Goal: Find specific fact: Find specific fact

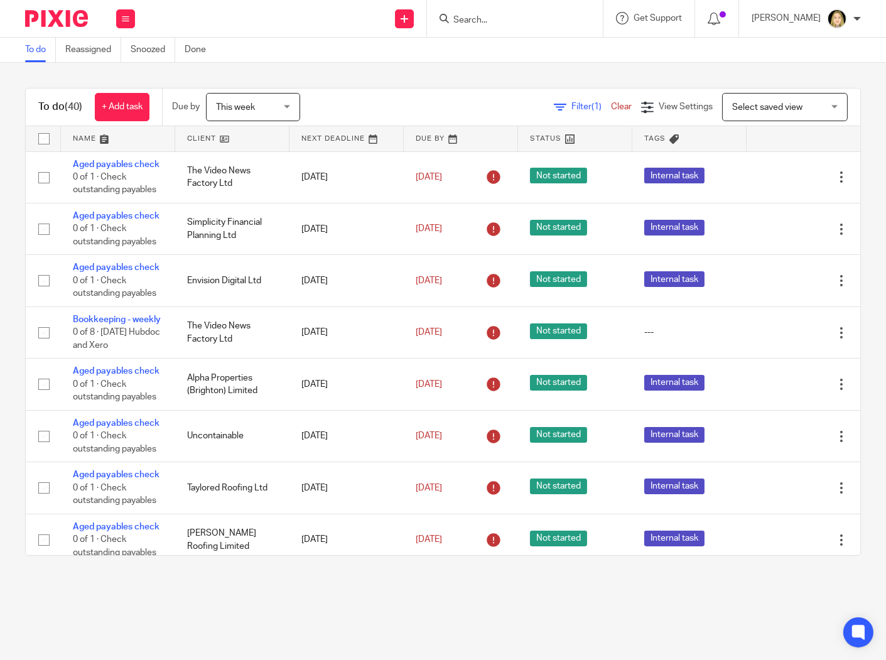
click at [500, 20] on input "Search" at bounding box center [508, 20] width 113 height 11
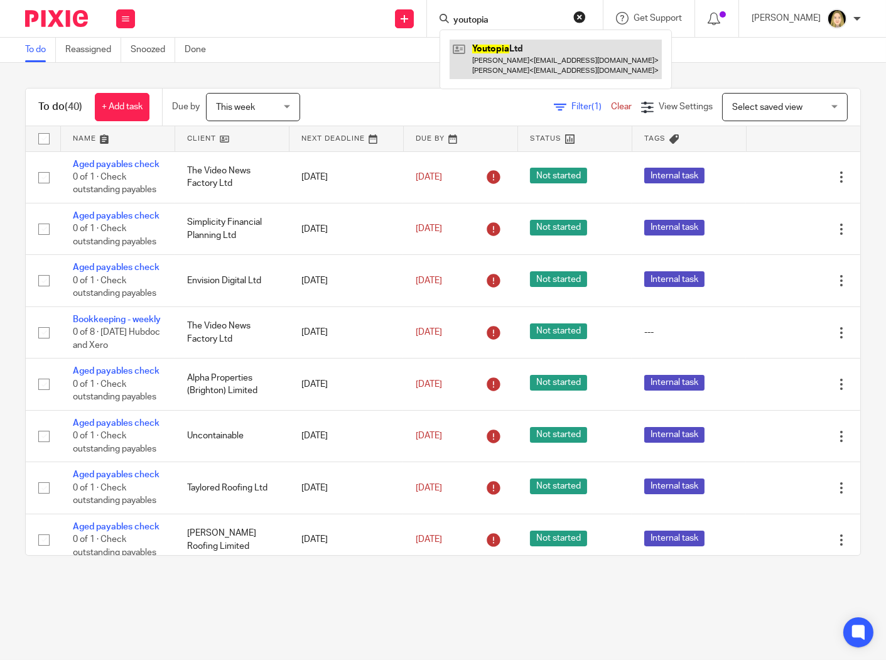
type input "youtopia"
click at [549, 68] on link at bounding box center [556, 59] width 212 height 39
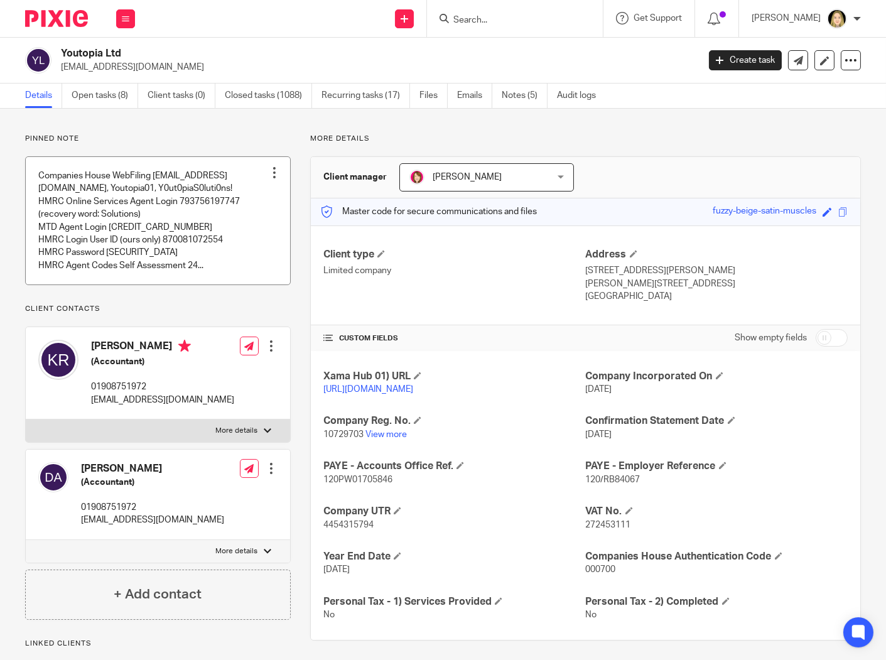
click at [198, 278] on link at bounding box center [158, 220] width 264 height 127
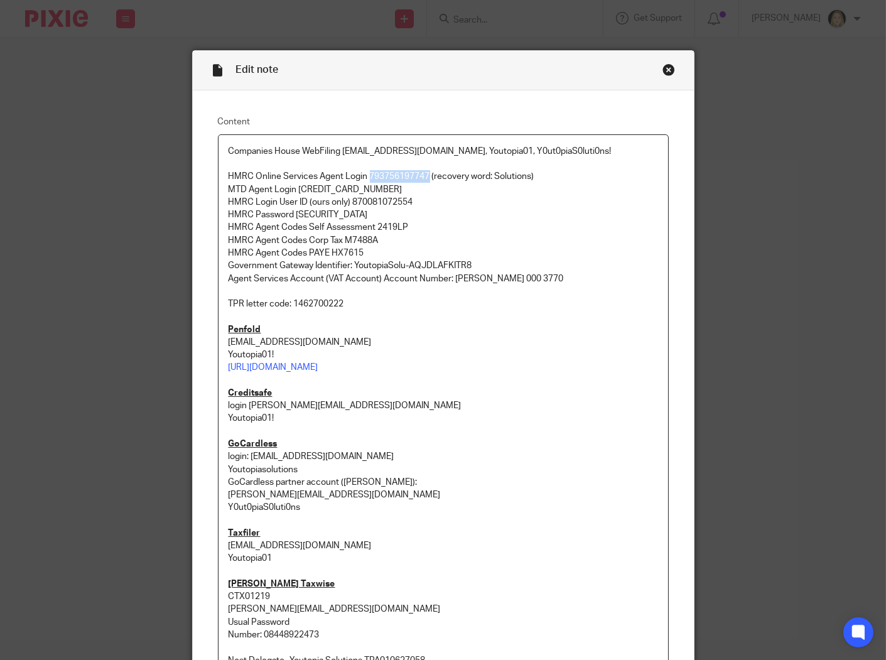
drag, startPoint x: 426, startPoint y: 176, endPoint x: 363, endPoint y: 179, distance: 62.8
click at [363, 179] on p "HMRC Online Services Agent Login 793756197747 (recovery word: Solutions)" at bounding box center [444, 176] width 430 height 13
copy p "793756197747"
drag, startPoint x: 344, startPoint y: 219, endPoint x: 292, endPoint y: 217, distance: 52.1
click at [292, 217] on p "HMRC Password Youtopia01" at bounding box center [444, 214] width 430 height 13
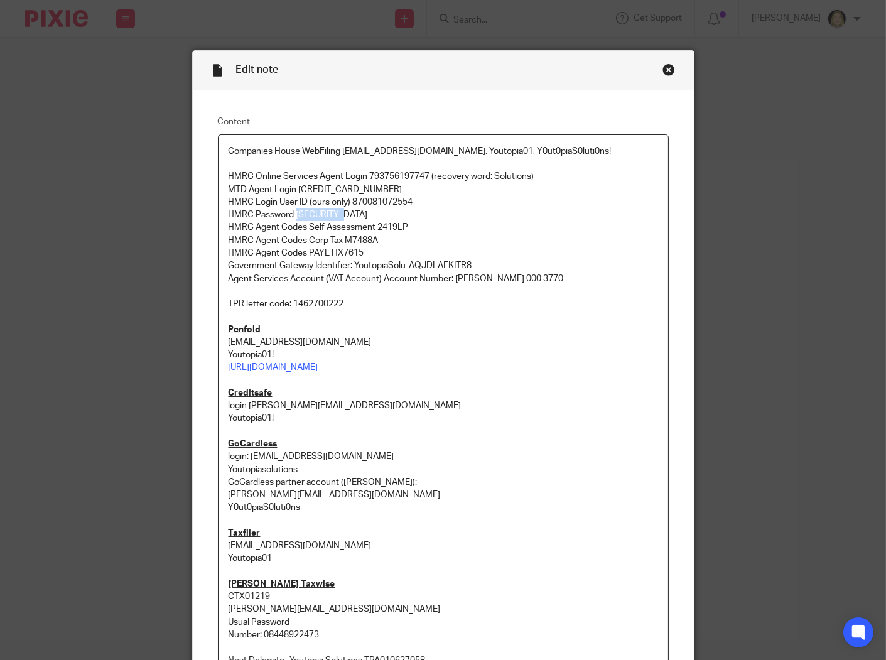
copy p "Youtopia01"
drag, startPoint x: 426, startPoint y: 176, endPoint x: 365, endPoint y: 178, distance: 61.0
click at [365, 178] on p "HMRC Online Services Agent Login 793756197747 (recovery word: Solutions)" at bounding box center [444, 176] width 430 height 13
copy p "793756197747"
drag, startPoint x: 352, startPoint y: 215, endPoint x: 292, endPoint y: 212, distance: 60.4
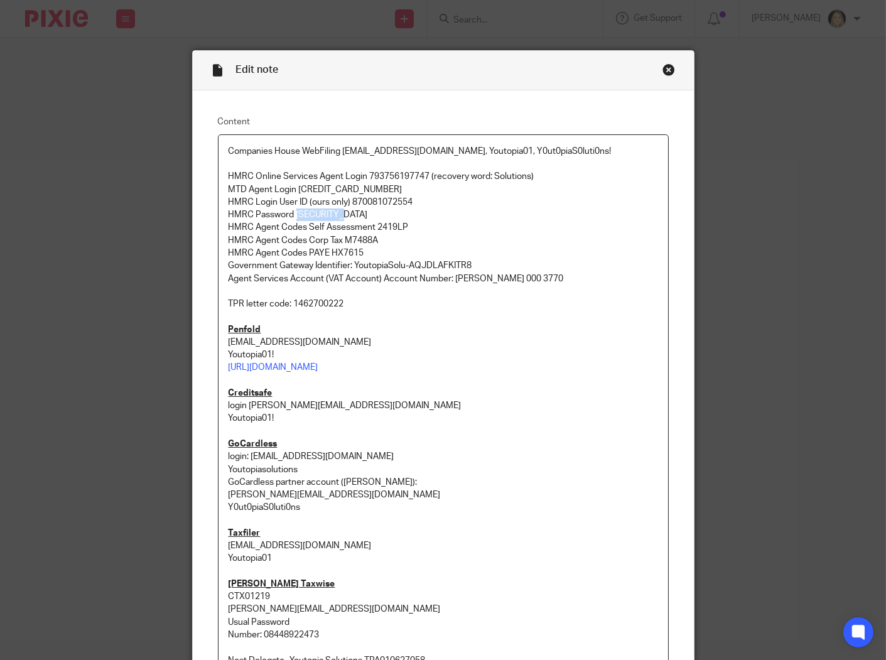
click at [292, 212] on p "HMRC Password Youtopia01" at bounding box center [444, 214] width 430 height 13
copy p "Youtopia01"
drag, startPoint x: 426, startPoint y: 176, endPoint x: 363, endPoint y: 182, distance: 63.1
click at [363, 182] on p "HMRC Online Services Agent Login 793756197747 (recovery word: Solutions)" at bounding box center [444, 176] width 430 height 13
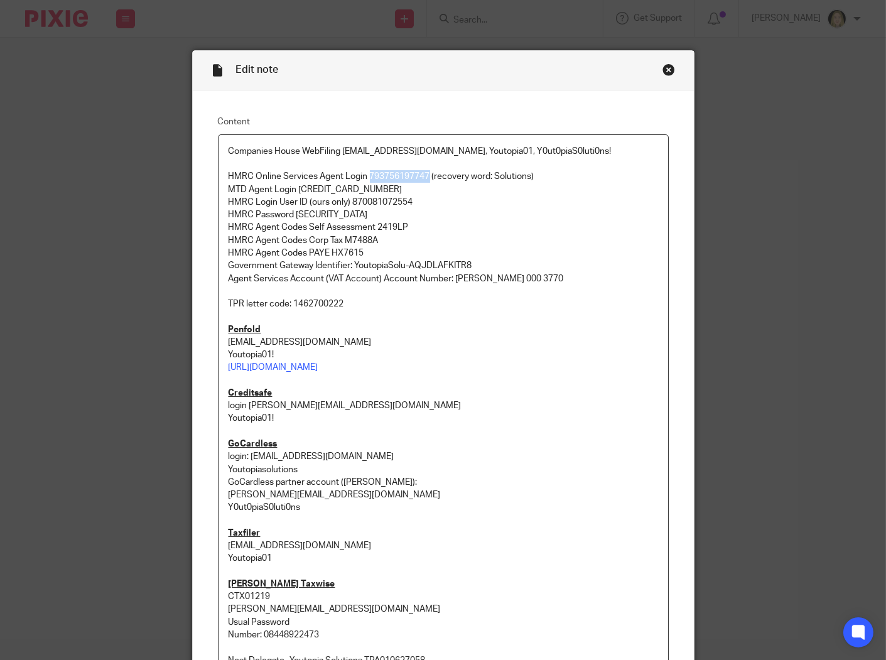
copy p "793756197747"
